Goal: Transaction & Acquisition: Purchase product/service

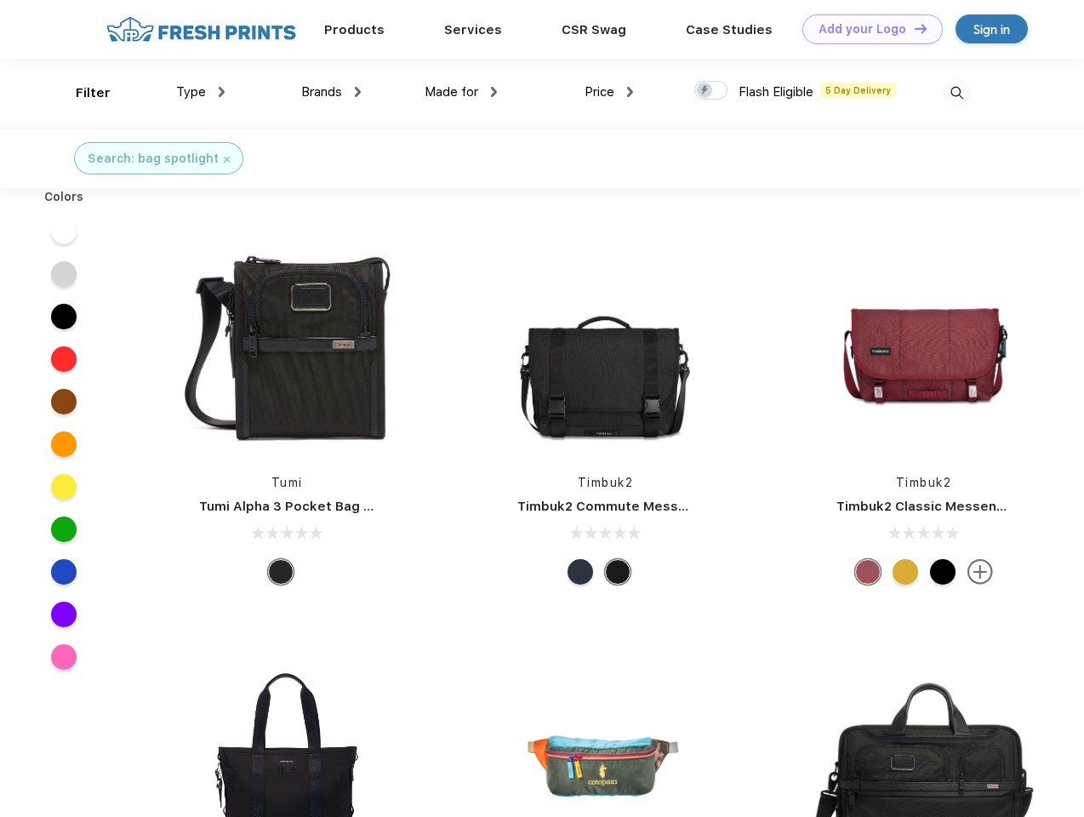
scroll to position [1, 0]
click at [866, 29] on link "Add your Logo Design Tool" at bounding box center [872, 29] width 140 height 30
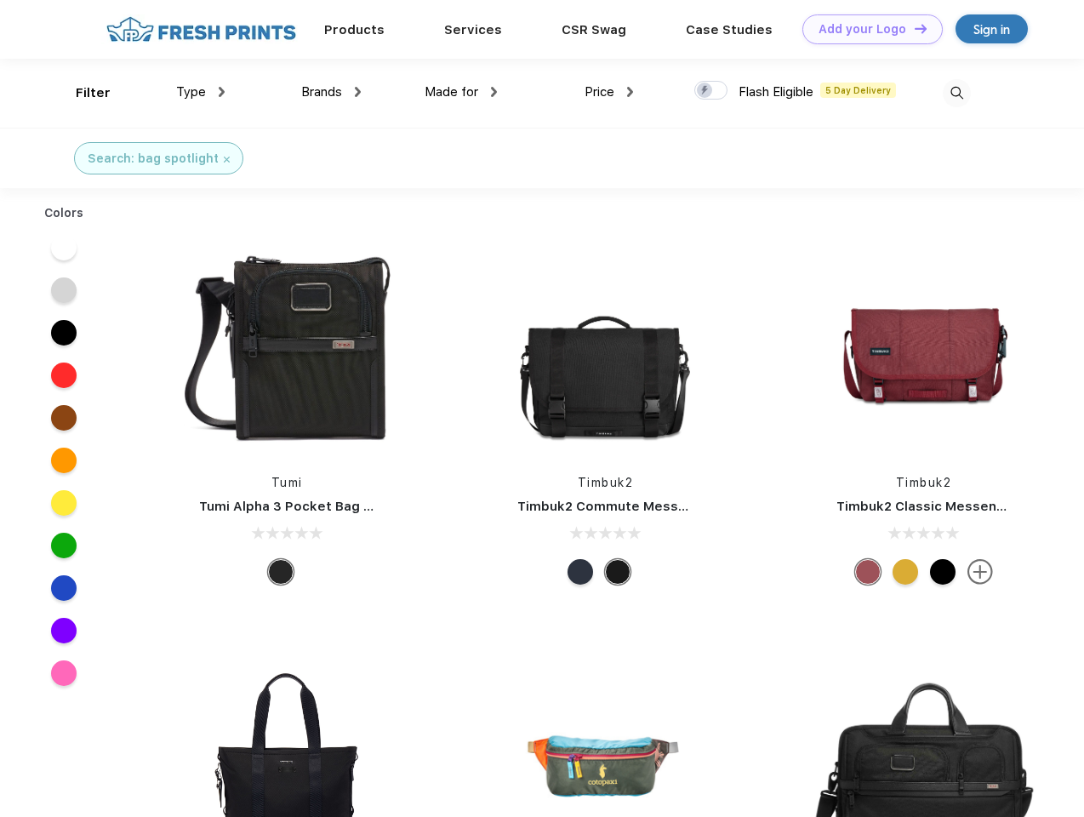
click at [0, 0] on div "Design Tool" at bounding box center [0, 0] width 0 height 0
click at [913, 28] on link "Add your Logo Design Tool" at bounding box center [872, 29] width 140 height 30
click at [82, 93] on div "Filter" at bounding box center [93, 93] width 35 height 20
click at [201, 92] on span "Type" at bounding box center [191, 91] width 30 height 15
click at [331, 92] on span "Brands" at bounding box center [321, 91] width 41 height 15
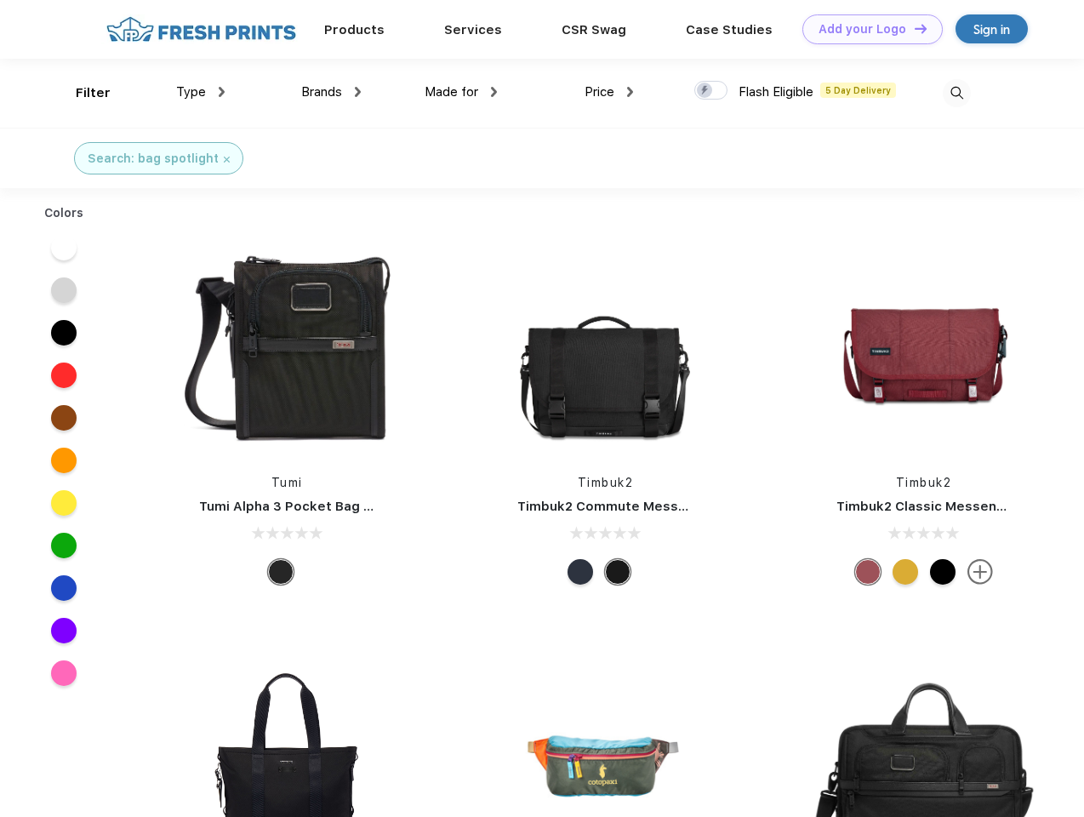
click at [461, 92] on span "Made for" at bounding box center [451, 91] width 54 height 15
click at [609, 92] on span "Price" at bounding box center [599, 91] width 30 height 15
click at [711, 91] on div at bounding box center [710, 90] width 33 height 19
click at [705, 91] on input "checkbox" at bounding box center [699, 85] width 11 height 11
click at [956, 93] on img at bounding box center [956, 93] width 28 height 28
